Goal: Task Accomplishment & Management: Manage account settings

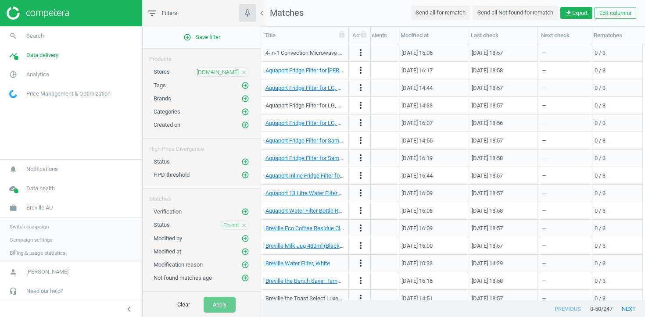
click at [37, 239] on span "Campaign settings" at bounding box center [31, 240] width 43 height 7
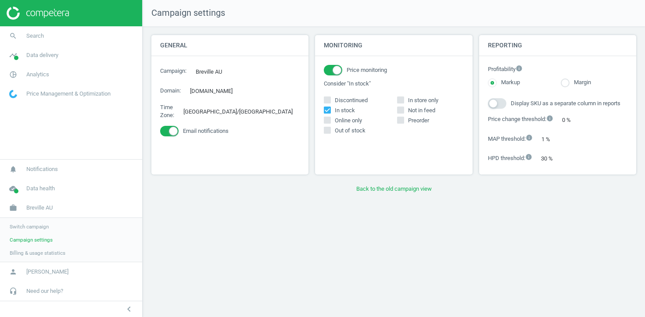
click at [35, 228] on span "Switch campaign" at bounding box center [29, 226] width 39 height 7
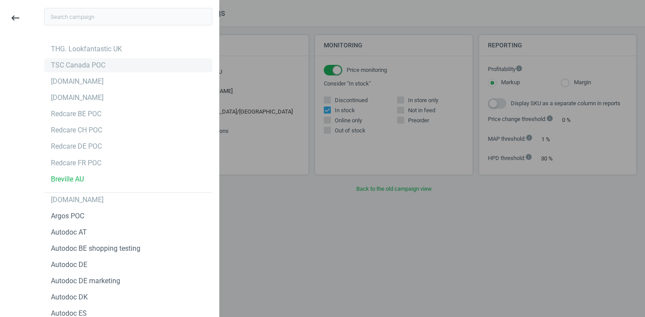
click at [99, 68] on div "TSC Canada POC" at bounding box center [78, 66] width 54 height 10
